Goal: Information Seeking & Learning: Find specific fact

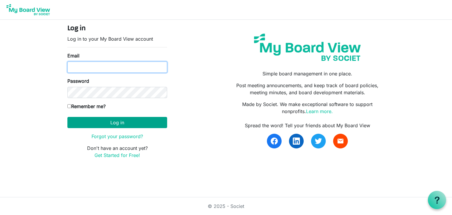
type input "[EMAIL_ADDRESS][DOMAIN_NAME]"
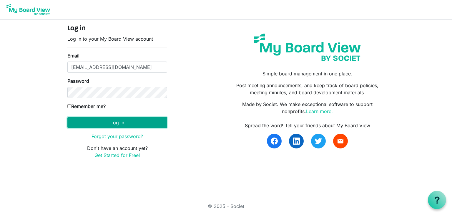
click at [126, 123] on button "Log in" at bounding box center [117, 122] width 100 height 11
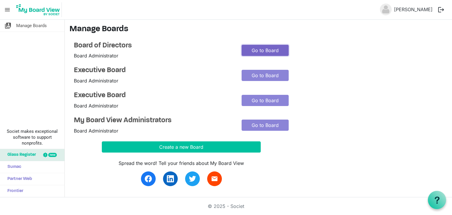
click at [249, 51] on link "Go to Board" at bounding box center [265, 50] width 47 height 11
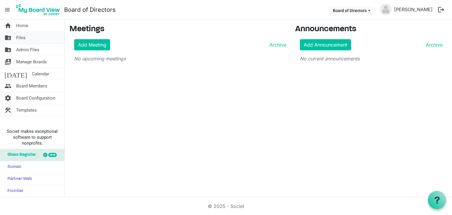
click at [23, 37] on span "Files" at bounding box center [20, 38] width 9 height 12
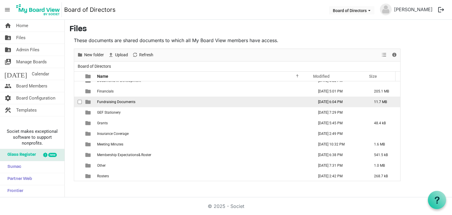
scroll to position [80, 0]
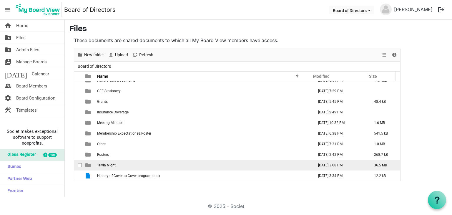
click at [200, 166] on td "Trivia Night" at bounding box center [203, 165] width 217 height 11
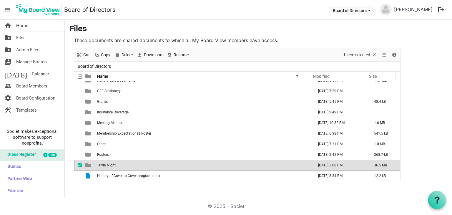
click at [200, 166] on td "Trivia Night" at bounding box center [203, 165] width 217 height 11
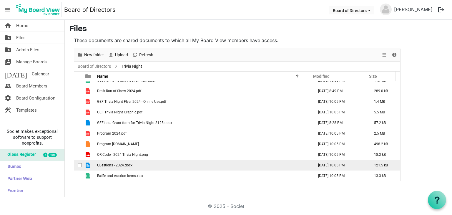
click at [200, 166] on td "Questions - 2024.docx" at bounding box center [203, 165] width 217 height 11
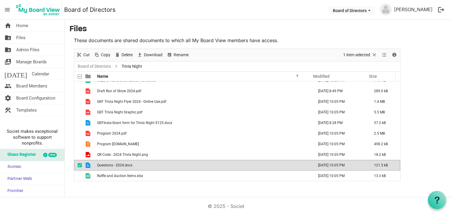
click at [200, 166] on td "Questions - 2024.docx" at bounding box center [203, 165] width 217 height 11
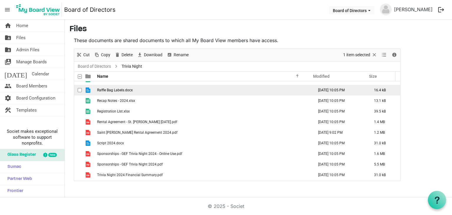
scroll to position [206, 0]
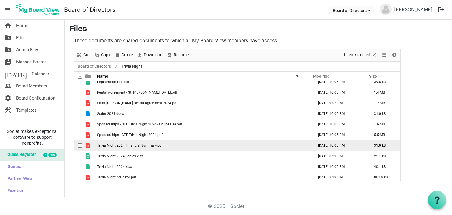
click at [206, 145] on td "Trivia Night 2024 Financial Summary.pdf" at bounding box center [203, 145] width 217 height 11
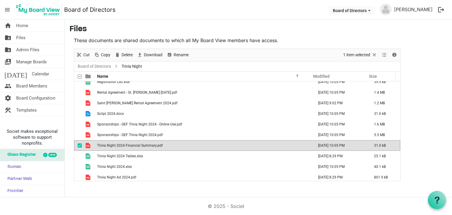
click at [206, 145] on td "Trivia Night 2024 Financial Summary.pdf" at bounding box center [203, 145] width 217 height 11
click at [18, 37] on span "Files" at bounding box center [20, 38] width 9 height 12
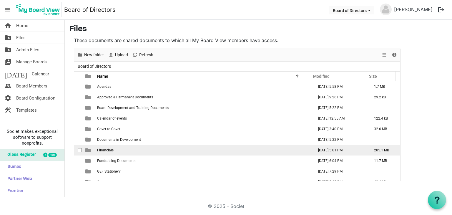
click at [172, 151] on td "Financials" at bounding box center [203, 150] width 217 height 11
click at [172, 150] on td "Financials" at bounding box center [203, 150] width 217 height 11
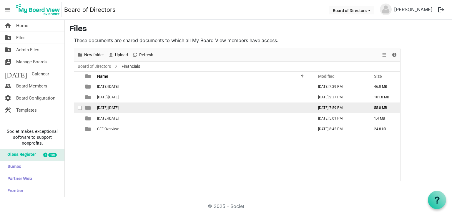
click at [153, 107] on td "2024-2025" at bounding box center [203, 107] width 217 height 11
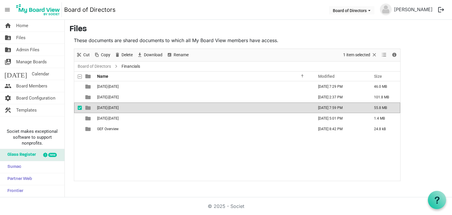
click at [153, 107] on td "2024-2025" at bounding box center [203, 107] width 217 height 11
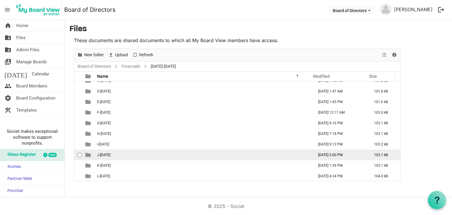
scroll to position [19, 0]
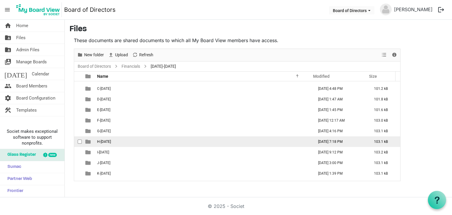
click at [139, 141] on td "H-January 2025" at bounding box center [203, 141] width 217 height 11
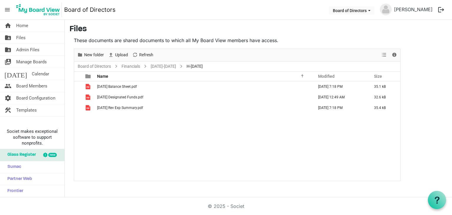
scroll to position [0, 0]
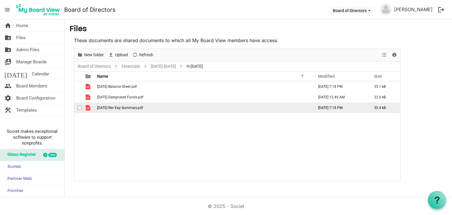
click at [142, 106] on span "January 2025 Rev Exp Summary.pdf" at bounding box center [120, 108] width 46 height 4
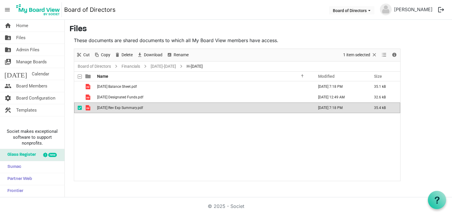
click at [142, 106] on span "January 2025 Rev Exp Summary.pdf" at bounding box center [120, 108] width 46 height 4
click at [84, 66] on link "Board of Directors" at bounding box center [94, 66] width 36 height 7
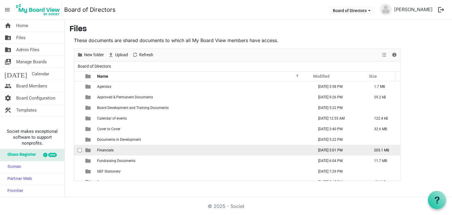
click at [157, 149] on td "Financials" at bounding box center [203, 150] width 217 height 11
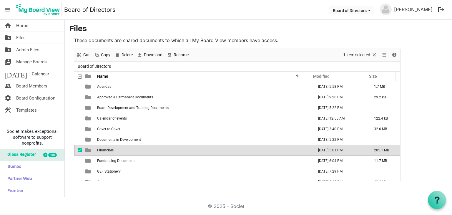
click at [157, 148] on td "Financials" at bounding box center [203, 150] width 217 height 11
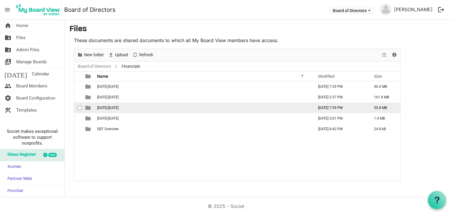
click at [155, 108] on td "2024-2025" at bounding box center [203, 107] width 217 height 11
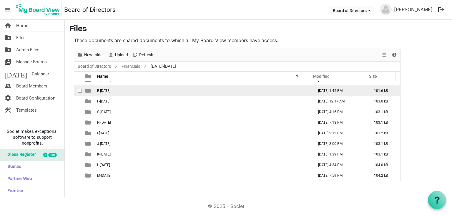
scroll to position [49, 0]
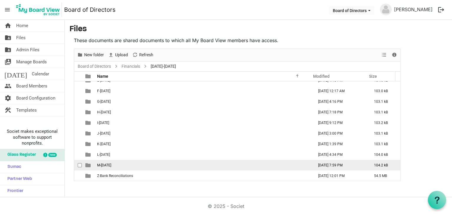
click at [155, 163] on td "M-June 2025" at bounding box center [203, 165] width 217 height 11
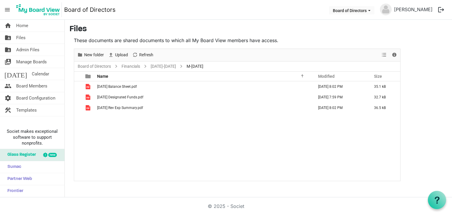
scroll to position [0, 0]
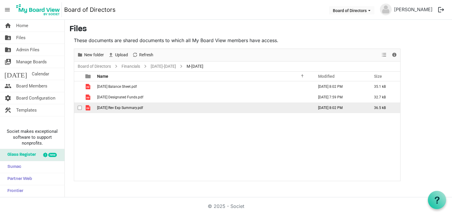
click at [143, 108] on span "June 2025 Rev Exp Summary.pdf" at bounding box center [120, 108] width 46 height 4
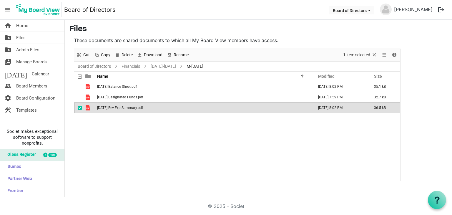
click at [143, 108] on span "June 2025 Rev Exp Summary.pdf" at bounding box center [120, 108] width 46 height 4
